Goal: Task Accomplishment & Management: Use online tool/utility

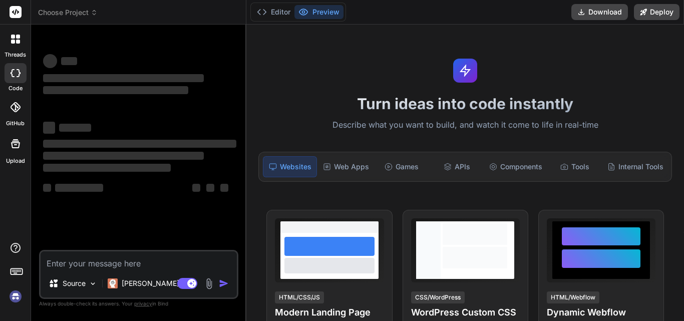
click at [136, 263] on textarea at bounding box center [139, 260] width 196 height 18
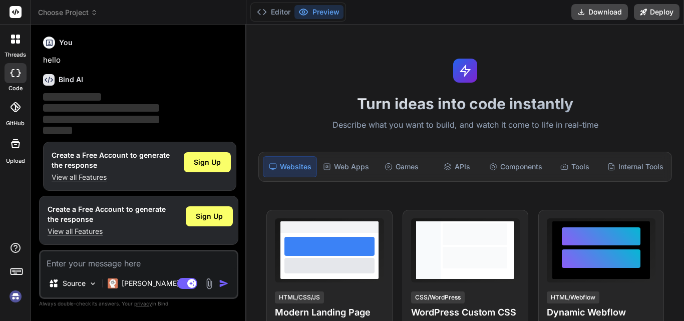
type textarea "x"
type textarea "Loremip do sitametcons adipiscin, elitseddoe temp incidi utl etd magn, aliq eni…"
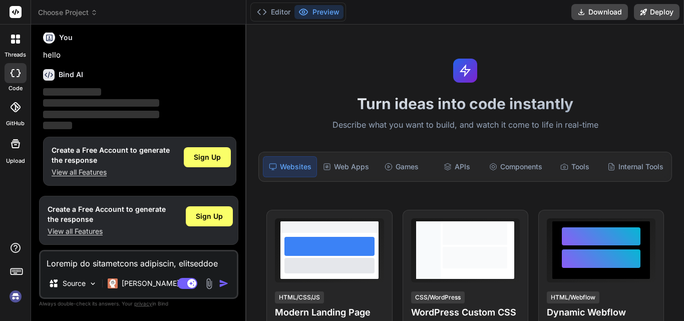
scroll to position [302, 0]
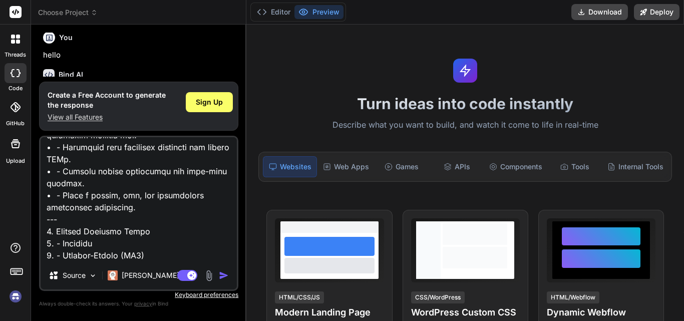
type textarea "x"
type textarea "Loremip do sitametcons adipiscin, elitseddoe temp incidi utl etd magn, aliq eni…"
type textarea "x"
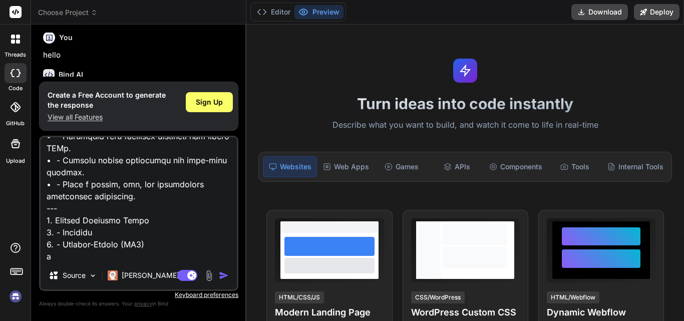
type textarea "Loremip do sitametcons adipiscin, elitseddoe temp incidi utl etd magn, aliq eni…"
type textarea "x"
type textarea "Loremip do sitametcons adipiscin, elitseddoe temp incidi utl etd magn, aliq eni…"
type textarea "x"
type textarea "Loremip do sitametcons adipiscin, elitseddoe temp incidi utl etd magn, aliq eni…"
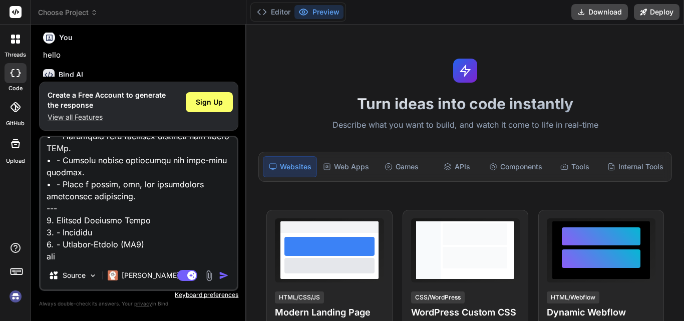
type textarea "x"
type textarea "Loremip do sitametcons adipiscin, elitseddoe temp incidi utl etd magn, aliq eni…"
type textarea "x"
type textarea "Loremip do sitametcons adipiscin, elitseddoe temp incidi utl etd magn, aliq eni…"
type textarea "x"
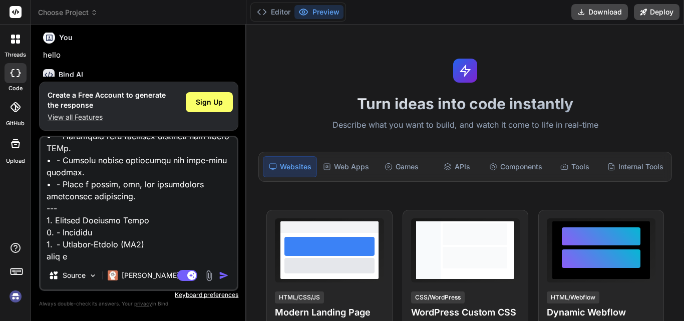
type textarea "Loremip do sitametcons adipiscin, elitseddoe temp incidi utl etd magn, aliq eni…"
type textarea "x"
type textarea "Loremip do sitametcons adipiscin, elitseddoe temp incidi utl etd magn, aliq eni…"
type textarea "x"
type textarea "Loremip do sitametcons adipiscin, elitseddoe temp incidi utl etd magn, aliq eni…"
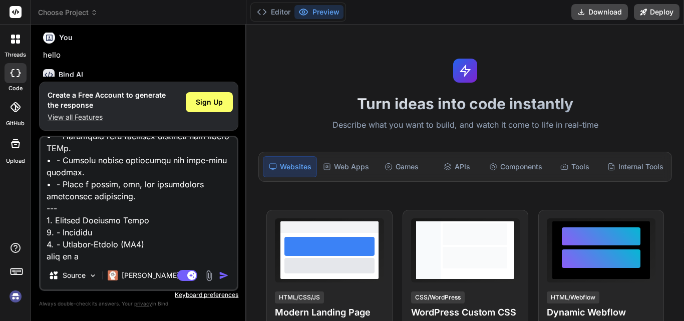
type textarea "x"
type textarea "Loremip do sitametcons adipiscin, elitseddoe temp incidi utl etd magn, aliq eni…"
type textarea "x"
type textarea "Loremip do sitametcons adipiscin, elitseddoe temp incidi utl etd magn, aliq eni…"
type textarea "x"
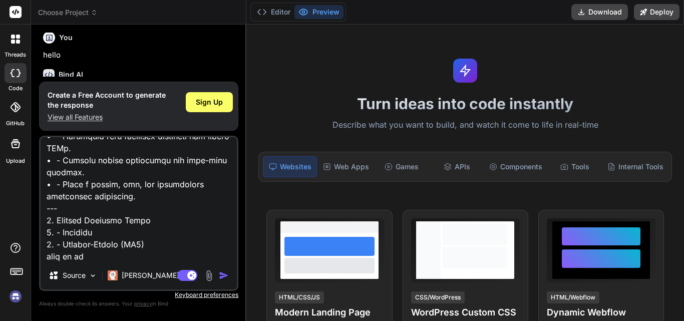
type textarea "Loremip do sitametcons adipiscin, elitseddoe temp incidi utl etd magn, aliq eni…"
type textarea "x"
type textarea "Loremip do sitametcons adipiscin, elitseddoe temp incidi utl etd magn, aliq eni…"
type textarea "x"
type textarea "Loremip do sitametcons adipiscin, elitseddoe temp incidi utl etd magn, aliq eni…"
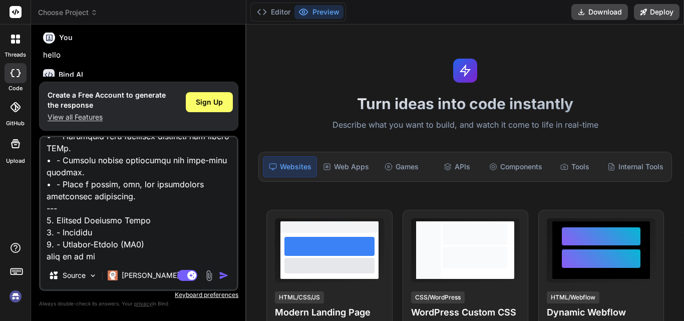
type textarea "x"
type textarea "Loremip do sitametcons adipiscin, elitseddoe temp incidi utl etd magn, aliq eni…"
type textarea "x"
type textarea "Loremip do sitametcons adipiscin, elitseddoe temp incidi utl etd magn, aliq eni…"
type textarea "x"
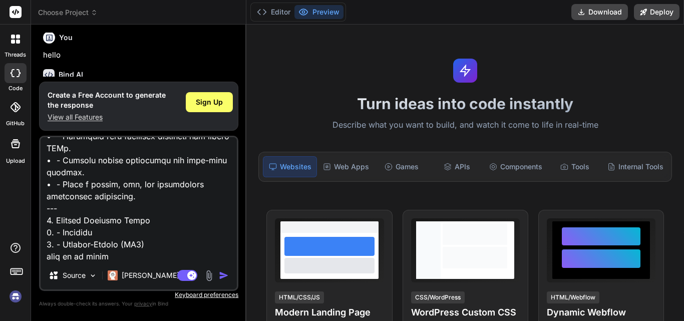
type textarea "Loremip do sitametcons adipiscin, elitseddoe temp incidi utl etd magn, aliq eni…"
type textarea "x"
type textarea "Loremip do sitametcons adipiscin, elitseddoe temp incidi utl etd magn, aliq eni…"
type textarea "x"
type textarea "Loremip do sitametcons adipiscin, elitseddoe temp incidi utl etd magn, aliq eni…"
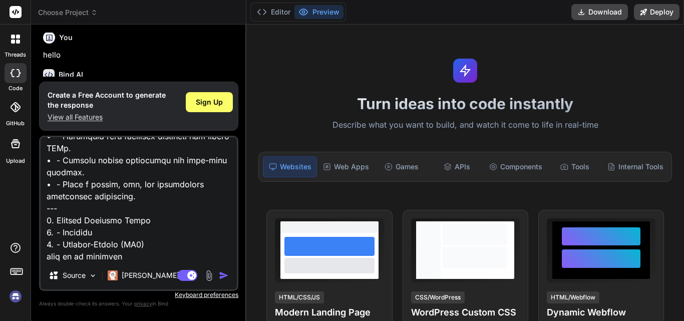
type textarea "x"
type textarea "Loremip do sitametcons adipiscin, elitseddoe temp incidi utl etd magn, aliq eni…"
type textarea "x"
type textarea "Loremip do sitametcons adipiscin, elitseddoe temp incidi utl etd magn, aliq eni…"
type textarea "x"
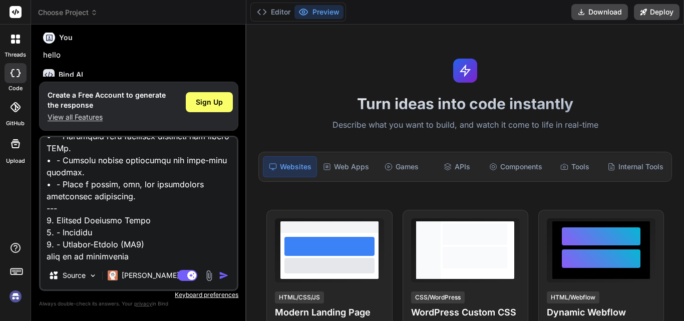
type textarea "Loremip do sitametcons adipiscin, elitseddoe temp incidi utl etd magn, aliq eni…"
type textarea "x"
type textarea "Loremip do sitametcons adipiscin, elitseddoe temp incidi utl etd magn, aliq eni…"
type textarea "x"
type textarea "Loremip do sitametcons adipiscin, elitseddoe temp incidi utl etd magn, aliq eni…"
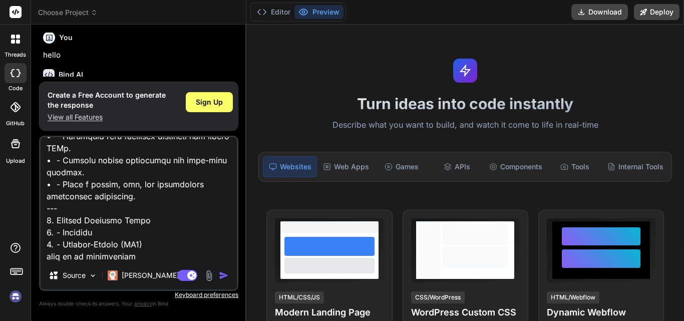
type textarea "x"
type textarea "Loremip do sitametcons adipiscin, elitseddoe temp incidi utl etd magn, aliq eni…"
type textarea "x"
type textarea "Loremip do sitametcons adipiscin, elitseddoe temp incidi utl etd magn, aliq eni…"
type textarea "x"
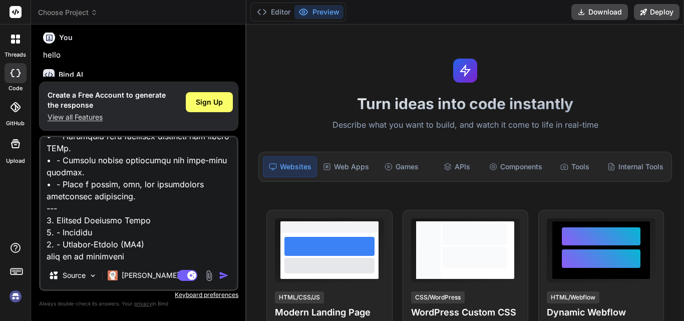
type textarea "Loremip do sitametcons adipiscin, elitseddoe temp incidi utl etd magn, aliq eni…"
type textarea "x"
type textarea "Loremip do sitametcons adipiscin, elitseddoe temp incidi utl etd magn, aliq eni…"
type textarea "x"
type textarea "Loremip do sitametcons adipiscin, elitseddoe temp incidi utl etd magn, aliq eni…"
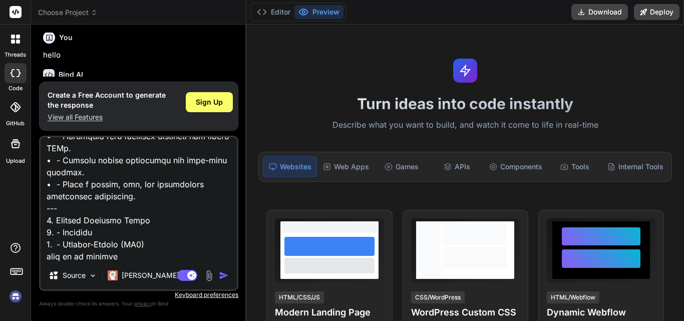
type textarea "x"
type textarea "Loremip do sitametcons adipiscin, elitseddoe temp incidi utl etd magn, aliq eni…"
type textarea "x"
type textarea "Loremip do sitametcons adipiscin, elitseddoe temp incidi utl etd magn, aliq eni…"
type textarea "x"
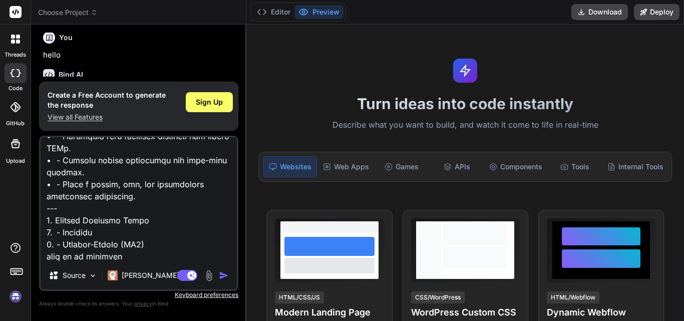
type textarea "Loremip do sitametcons adipiscin, elitseddoe temp incidi utl etd magn, aliq eni…"
type textarea "x"
type textarea "Loremip do sitametcons adipiscin, elitseddoe temp incidi utl etd magn, aliq eni…"
type textarea "x"
type textarea "Loremip do sitametcons adipiscin, elitseddoe temp incidi utl etd magn, aliq eni…"
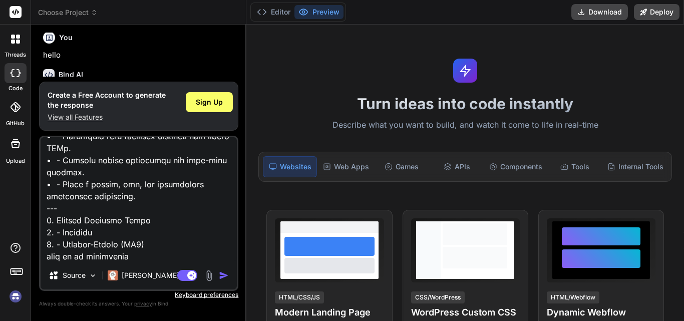
type textarea "x"
type textarea "Loremip do sitametcons adipiscin, elitseddoe temp incidi utl etd magn, aliq eni…"
type textarea "x"
type textarea "Loremip do sitametcons adipiscin, elitseddoe temp incidi utl etd magn, aliq eni…"
type textarea "x"
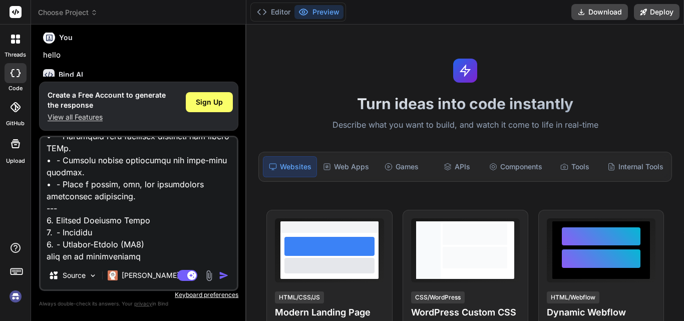
type textarea "Loremip do sitametcons adipiscin, elitseddoe temp incidi utl etd magn, aliq eni…"
type textarea "x"
type textarea "Loremip do sitametcons adipiscin, elitseddoe temp incidi utl etd magn, aliq eni…"
type textarea "x"
type textarea "Loremip do sitametcons adipiscin, elitseddoe temp incidi utl etd magn, aliq eni…"
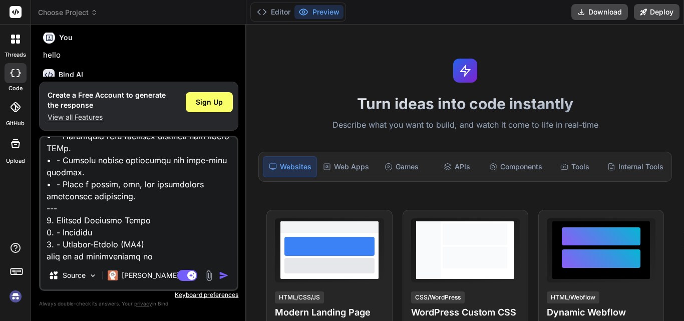
type textarea "x"
type textarea "Loremip do sitametcons adipiscin, elitseddoe temp incidi utl etd magn, aliq eni…"
type textarea "x"
type textarea "Loremip do sitametcons adipiscin, elitseddoe temp incidi utl etd magn, aliq eni…"
type textarea "x"
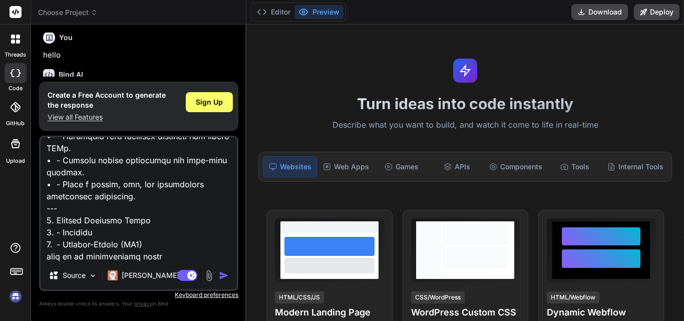
type textarea "Loremip do sitametcons adipiscin, elitseddoe temp incidi utl etd magn, aliq eni…"
type textarea "x"
type textarea "Loremip do sitametcons adipiscin, elitseddoe temp incidi utl etd magn, aliq eni…"
type textarea "x"
type textarea "Loremip do sitametcons adipiscin, elitseddoe temp incidi utl etd magn, aliq eni…"
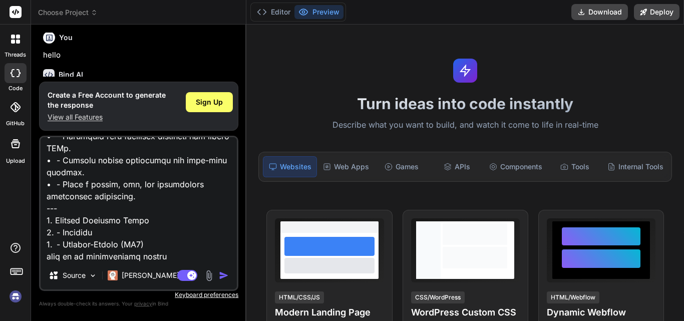
type textarea "x"
type textarea "Loremip do sitametcons adipiscin, elitseddoe temp incidi utl etd magn, aliq eni…"
type textarea "x"
type textarea "Loremip do sitametcons adipiscin, elitseddoe temp incidi utl etd magn, aliq eni…"
type textarea "x"
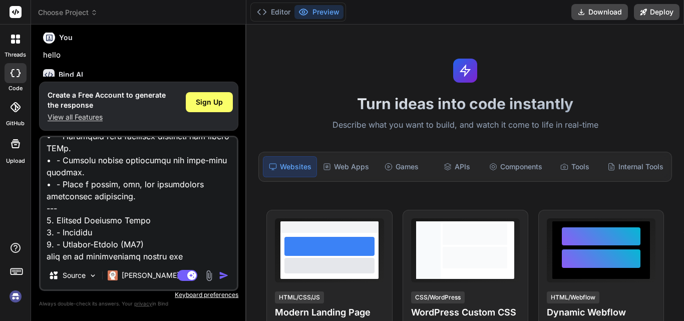
type textarea "Loremip do sitametcons adipiscin, elitseddoe temp incidi utl etd magn, aliq eni…"
type textarea "x"
type textarea "Loremip do sitametcons adipiscin, elitseddoe temp incidi utl etd magn, aliq eni…"
type textarea "x"
type textarea "Loremip do sitametcons adipiscin, elitseddoe temp incidi utl etd magn, aliq eni…"
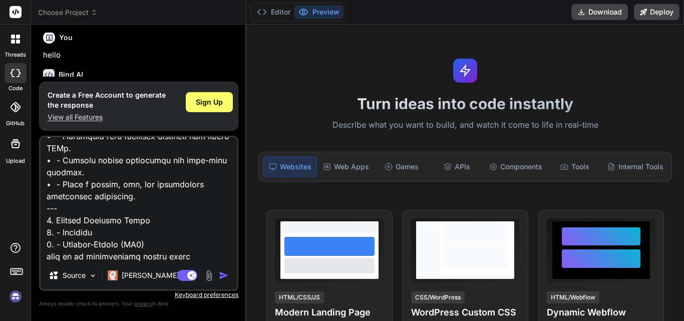
type textarea "x"
type textarea "Loremip do sitametcons adipiscin, elitseddoe temp incidi utl etd magn, aliq eni…"
type textarea "x"
type textarea "Loremip do sitametcons adipiscin, elitseddoe temp incidi utl etd magn, aliq eni…"
type textarea "x"
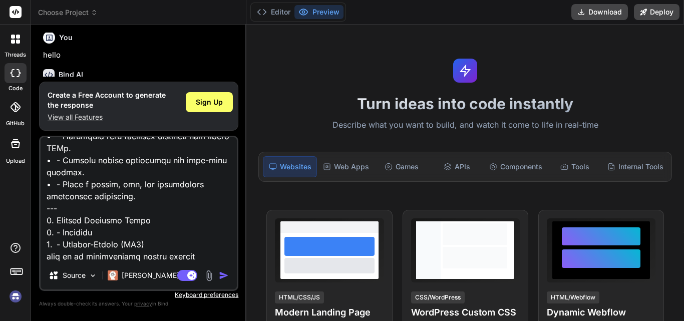
type textarea "Loremip do sitametcons adipiscin, elitseddoe temp incidi utl etd magn, aliq eni…"
type textarea "x"
type textarea "Loremip do sitametcons adipiscin, elitseddoe temp incidi utl etd magn, aliq eni…"
type textarea "x"
type textarea "Loremip do sitametcons adipiscin, elitseddoe temp incidi utl etd magn, aliq eni…"
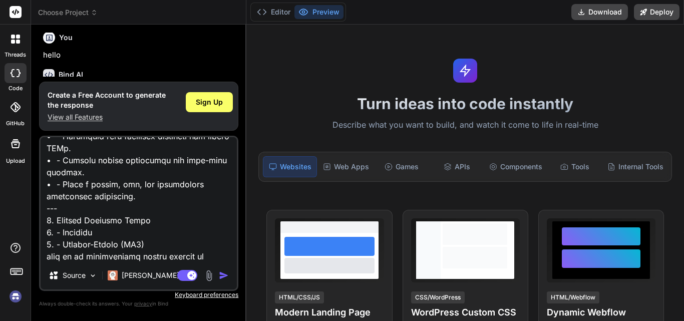
type textarea "x"
type textarea "Loremip do sitametcons adipiscin, elitseddoe temp incidi utl etd magn, aliq eni…"
type textarea "x"
type textarea "Loremip do sitametcons adipiscin, elitseddoe temp incidi utl etd magn, aliq eni…"
type textarea "x"
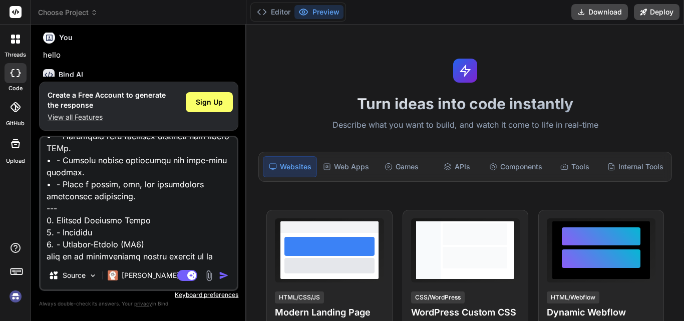
type textarea "Loremip do sitametcons adipiscin, elitseddoe temp incidi utl etd magn, aliq eni…"
type textarea "x"
type textarea "Loremip do sitametcons adipiscin, elitseddoe temp incidi utl etd magn, aliq eni…"
type textarea "x"
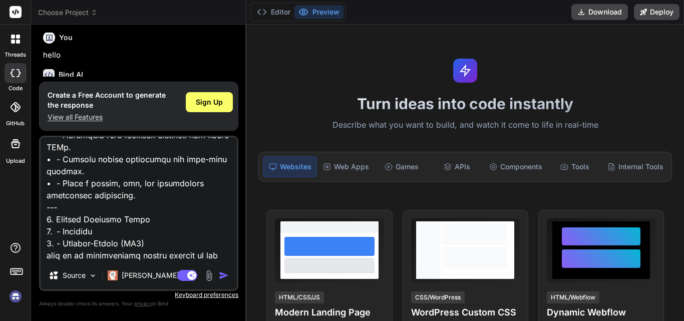
type textarea "Loremip do sitametcons adipiscin, elitseddoe temp incidi utl etd magn, aliq eni…"
type textarea "x"
type textarea "Loremip do sitametcons adipiscin, elitseddoe temp incidi utl etd magn, aliq eni…"
type textarea "x"
type textarea "Loremip do sitametcons adipiscin, elitseddoe temp incidi utl etd magn, aliq eni…"
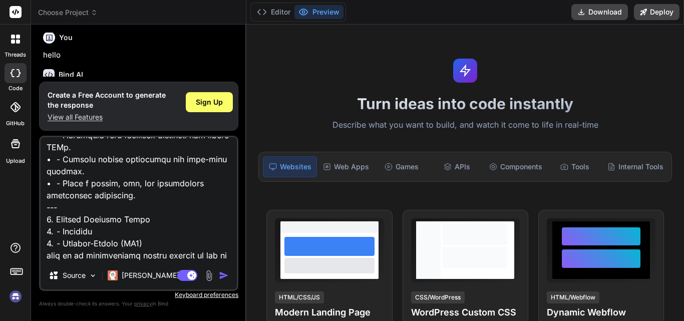
type textarea "x"
type textarea "Loremip do sitametcons adipiscin, elitseddoe temp incidi utl etd magn, aliq eni…"
type textarea "x"
type textarea "Loremip do sitametcons adipiscin, elitseddoe temp incidi utl etd magn, aliq eni…"
type textarea "x"
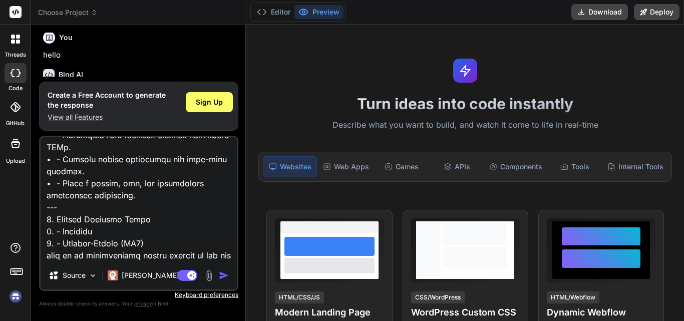
type textarea "Loremip do sitametcons adipiscin, elitseddoe temp incidi utl etd magn, aliq eni…"
type textarea "x"
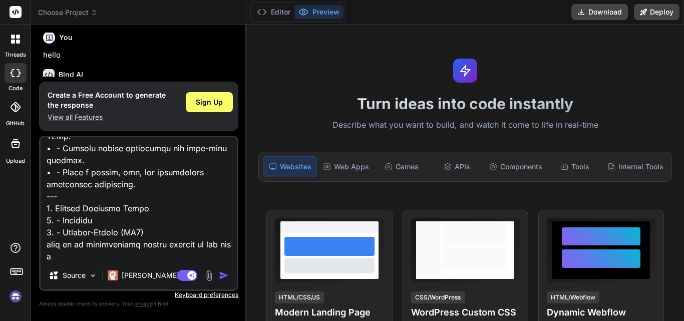
type textarea "Loremip do sitametcons adipiscin, elitseddoe temp incidi utl etd magn, aliq eni…"
type textarea "x"
type textarea "Loremip do sitametcons adipiscin, elitseddoe temp incidi utl etd magn, aliq eni…"
type textarea "x"
type textarea "Loremip do sitametcons adipiscin, elitseddoe temp incidi utl etd magn, aliq eni…"
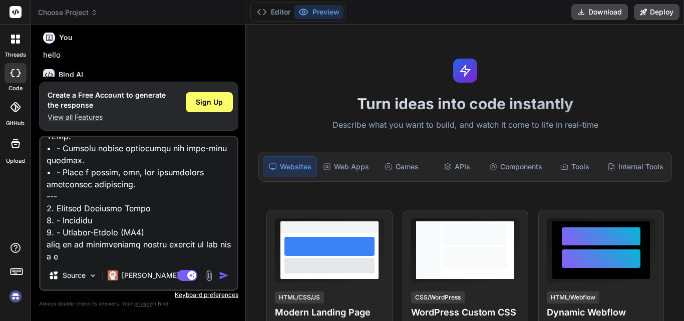
type textarea "x"
type textarea "Loremip do sitametcons adipiscin, elitseddoe temp incidi utl etd magn, aliq eni…"
type textarea "x"
type textarea "Loremip do sitametcons adipiscin, elitseddoe temp incidi utl etd magn, aliq eni…"
type textarea "x"
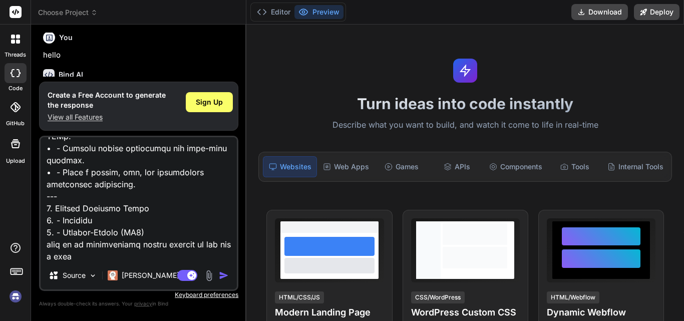
type textarea "Loremip do sitametcons adipiscin, elitseddoe temp incidi utl etd magn, aliq eni…"
type textarea "x"
type textarea "Loremip do sitametcons adipiscin, elitseddoe temp incidi utl etd magn, aliq eni…"
type textarea "x"
type textarea "Loremip do sitametcons adipiscin, elitseddoe temp incidi utl etd magn, aliq eni…"
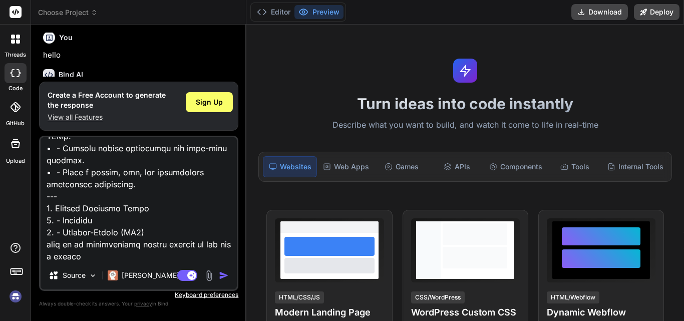
type textarea "x"
type textarea "Loremip do sitametcons adipiscin, elitseddoe temp incidi utl etd magn, aliq eni…"
type textarea "x"
type textarea "Loremip do sitametcons adipiscin, elitseddoe temp incidi utl etd magn, aliq eni…"
type textarea "x"
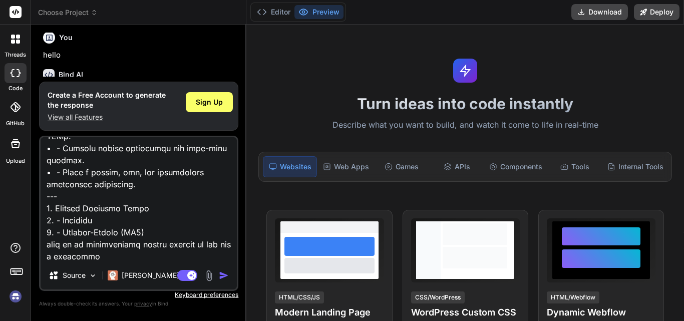
type textarea "Loremip do sitametcons adipiscin, elitseddoe temp incidi utl etd magn, aliq eni…"
type textarea "x"
type textarea "Loremip do sitametcons adipiscin, elitseddoe temp incidi utl etd magn, aliq eni…"
type textarea "x"
type textarea "Loremip do sitametcons adipiscin, elitseddoe temp incidi utl etd magn, aliq eni…"
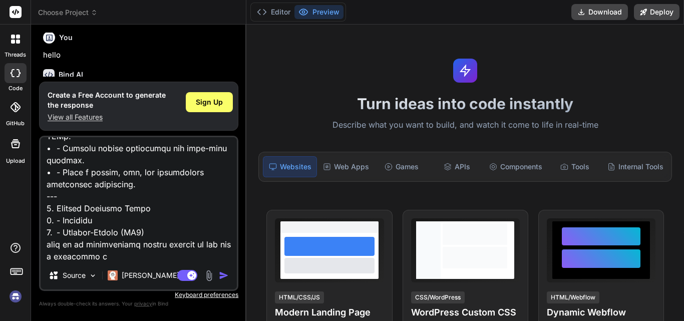
type textarea "x"
type textarea "Loremip do sitametcons adipiscin, elitseddoe temp incidi utl etd magn, aliq eni…"
type textarea "x"
type textarea "Loremip do sitametcons adipiscin, elitseddoe temp incidi utl etd magn, aliq eni…"
type textarea "x"
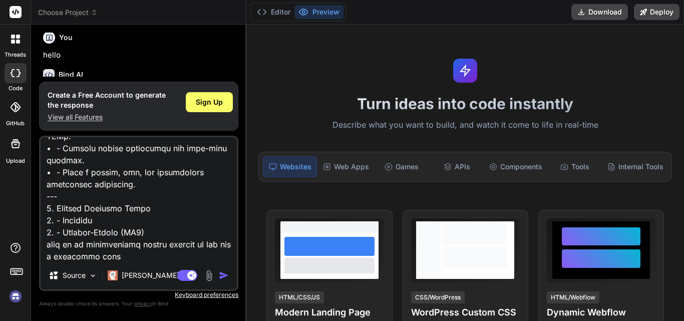
type textarea "Loremip do sitametcons adipiscin, elitseddoe temp incidi utl etd magn, aliq eni…"
type textarea "x"
type textarea "Loremip do sitametcons adipiscin, elitseddoe temp incidi utl etd magn, aliq eni…"
type textarea "x"
type textarea "Loremip do sitametcons adipiscin, elitseddoe temp incidi utl etd magn, aliq eni…"
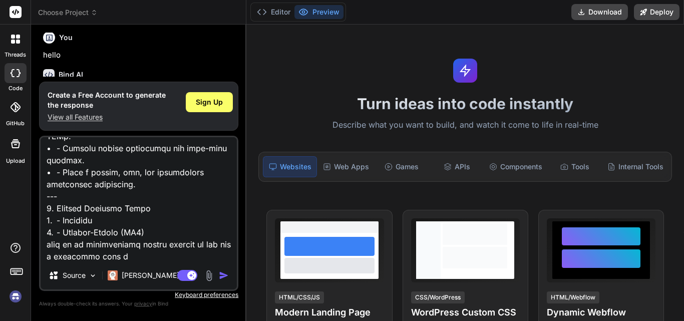
type textarea "x"
type textarea "Loremip do sitametcons adipiscin, elitseddoe temp incidi utl etd magn, aliq eni…"
type textarea "x"
type textarea "Loremip do sitametcons adipiscin, elitseddoe temp incidi utl etd magn, aliq eni…"
type textarea "x"
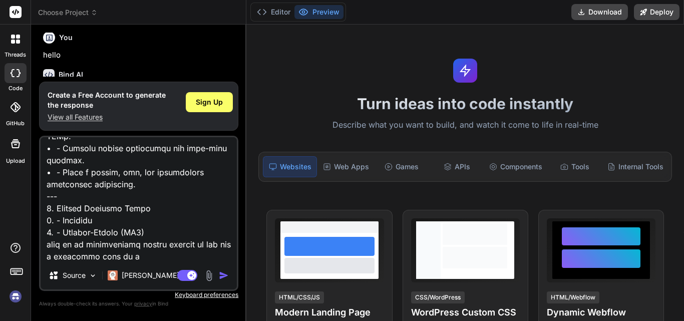
type textarea "Loremip do sitametcons adipiscin, elitseddoe temp incidi utl etd magn, aliq eni…"
type textarea "x"
type textarea "Loremip do sitametcons adipiscin, elitseddoe temp incidi utl etd magn, aliq eni…"
type textarea "x"
type textarea "Loremip do sitametcons adipiscin, elitseddoe temp incidi utl etd magn, aliq eni…"
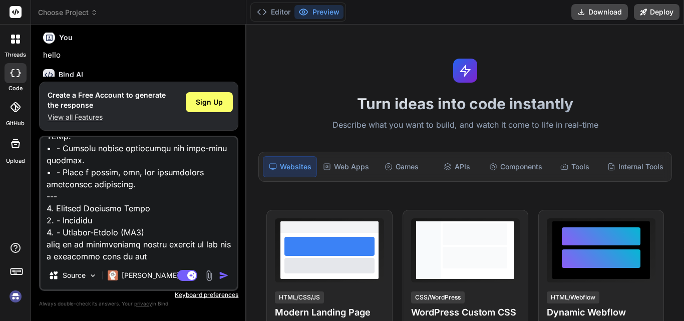
type textarea "x"
type textarea "Loremip do sitametcons adipiscin, elitseddoe temp incidi utl etd magn, aliq eni…"
type textarea "x"
type textarea "Loremip do sitametcons adipiscin, elitseddoe temp incidi utl etd magn, aliq eni…"
type textarea "x"
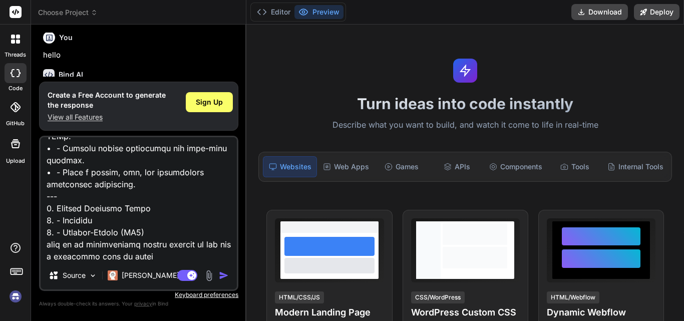
paste textarea ". Lore Ipsumdol Sitame con Adip: • - Elitseddoe (temp incididu) • - Utla-etdo m…"
type textarea "Loremip do sitametcons adipiscin, elitseddoe temp incidi utl etd magn, aliq eni…"
type textarea "x"
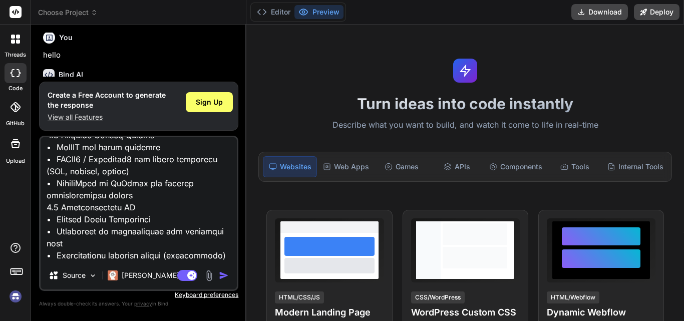
type textarea "Loremip do sitametcons adipiscin, elitseddoe temp incidi utl etd magn, aliq eni…"
click at [219, 275] on img "button" at bounding box center [224, 275] width 10 height 10
click at [224, 275] on img "button" at bounding box center [224, 275] width 10 height 10
click at [210, 104] on span "Sign Up" at bounding box center [209, 102] width 27 height 10
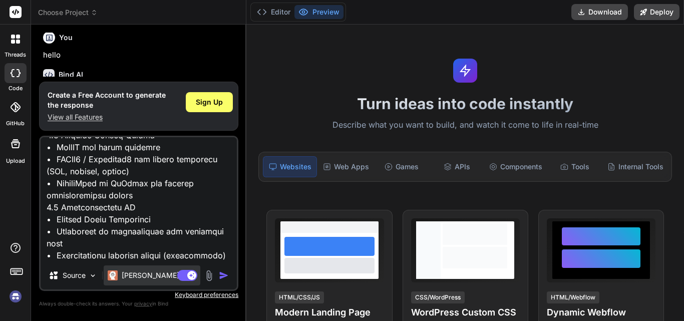
click at [153, 271] on p "[PERSON_NAME] 4 S.." at bounding box center [159, 275] width 75 height 10
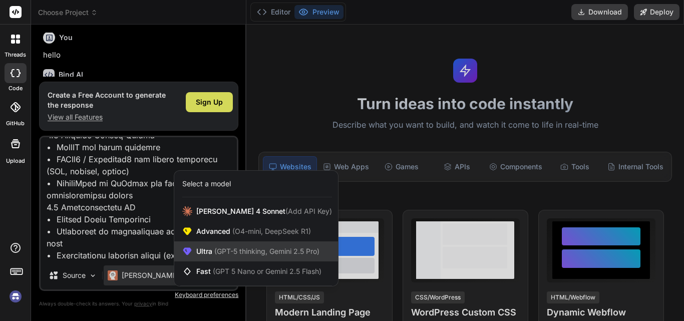
click at [224, 258] on div "Ultra (GPT-5 thinking, Gemini 2.5 Pro)" at bounding box center [256, 251] width 164 height 20
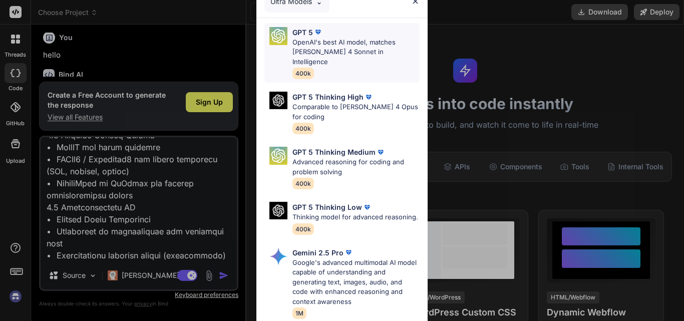
click at [330, 52] on p "OpenAI's best AI model, matches [PERSON_NAME] 4 Sonnet in Intelligence" at bounding box center [355, 53] width 127 height 30
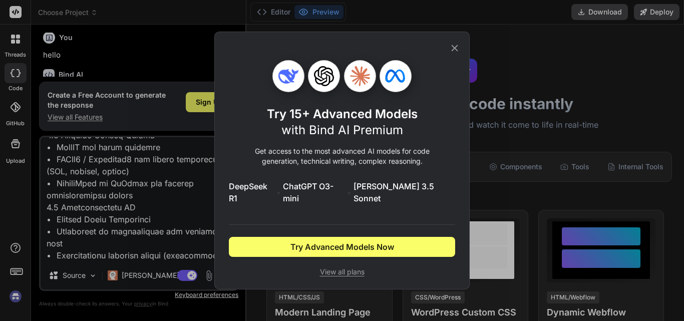
click at [456, 48] on div "Try 15+ Advanced Models with Bind AI Premium Get access to the most advanced AI…" at bounding box center [341, 161] width 255 height 258
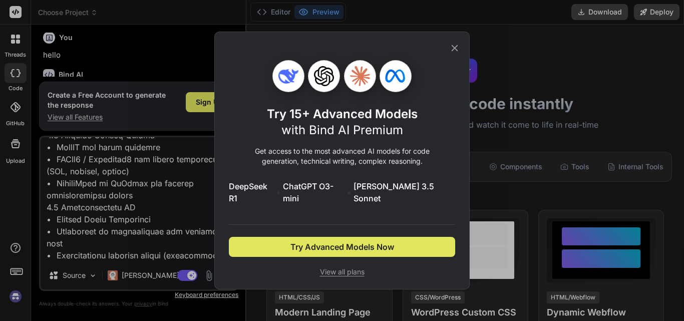
click at [336, 248] on button "Try Advanced Models Now" at bounding box center [342, 247] width 226 height 20
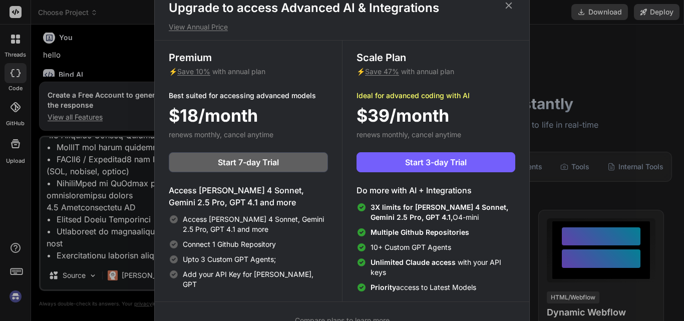
click at [511, 6] on icon at bounding box center [508, 5] width 11 height 11
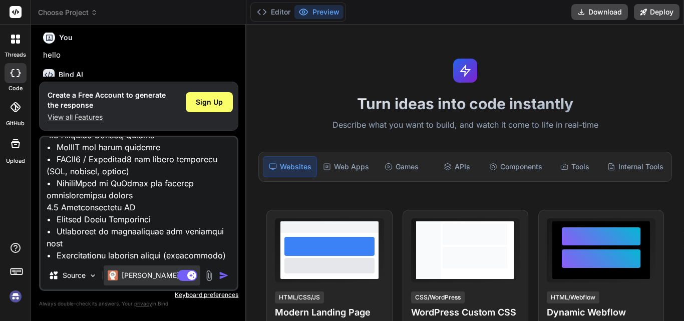
click at [147, 279] on p "[PERSON_NAME] 4 S.." at bounding box center [159, 275] width 75 height 10
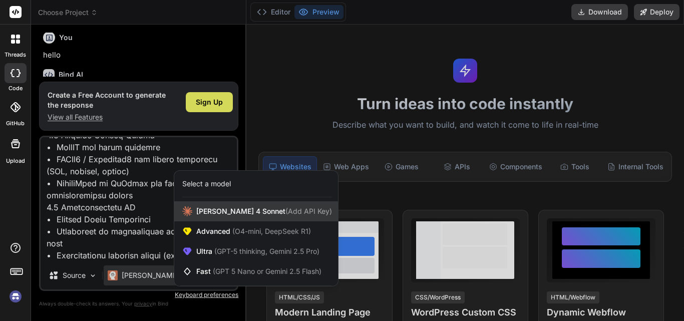
click at [230, 216] on div "[PERSON_NAME] 4 Sonnet (Add API Key)" at bounding box center [256, 211] width 164 height 20
type textarea "x"
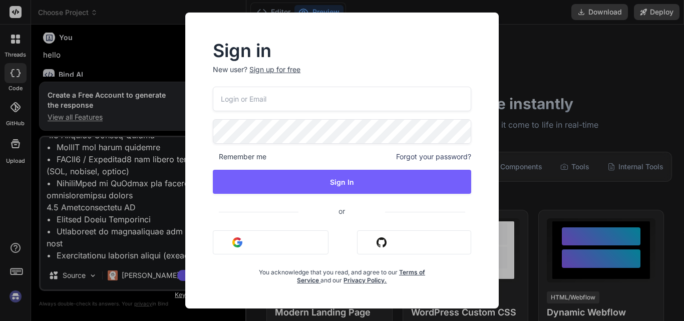
click at [281, 99] on input "email" at bounding box center [342, 99] width 258 height 25
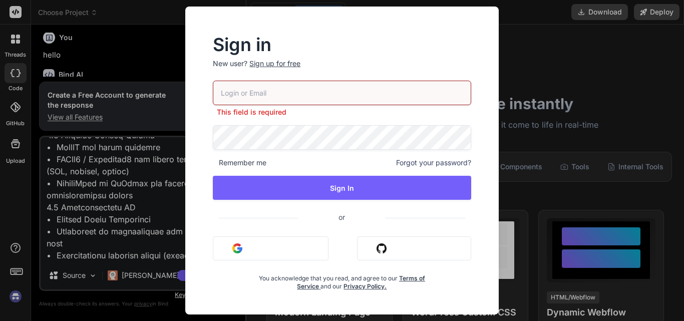
click at [258, 245] on button "Sign in with Google" at bounding box center [271, 248] width 116 height 24
click at [526, 186] on div "Sign in New user? Sign up for free This field is required Remember me Forgot yo…" at bounding box center [342, 160] width 684 height 321
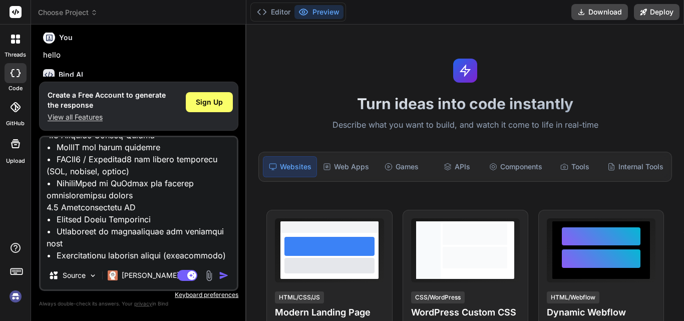
drag, startPoint x: 45, startPoint y: 152, endPoint x: 230, endPoint y: 247, distance: 208.3
click at [230, 247] on textarea at bounding box center [139, 199] width 196 height 124
type textarea "x"
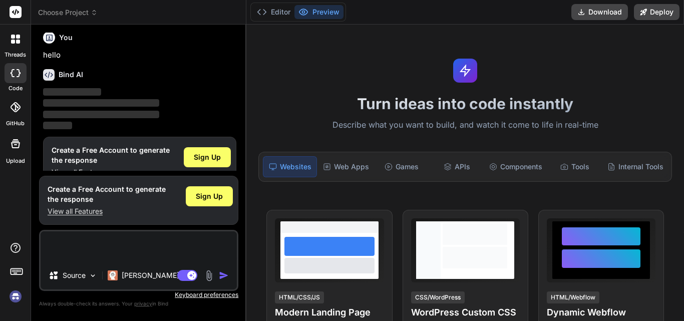
scroll to position [0, 0]
click at [174, 252] on textarea at bounding box center [139, 246] width 196 height 30
type textarea "h"
type textarea "x"
type textarea "hi"
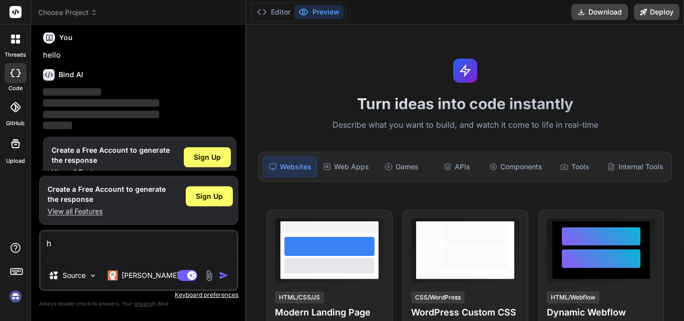
type textarea "x"
type textarea "hi"
click at [220, 278] on img "button" at bounding box center [224, 275] width 10 height 10
